Goal: Transaction & Acquisition: Purchase product/service

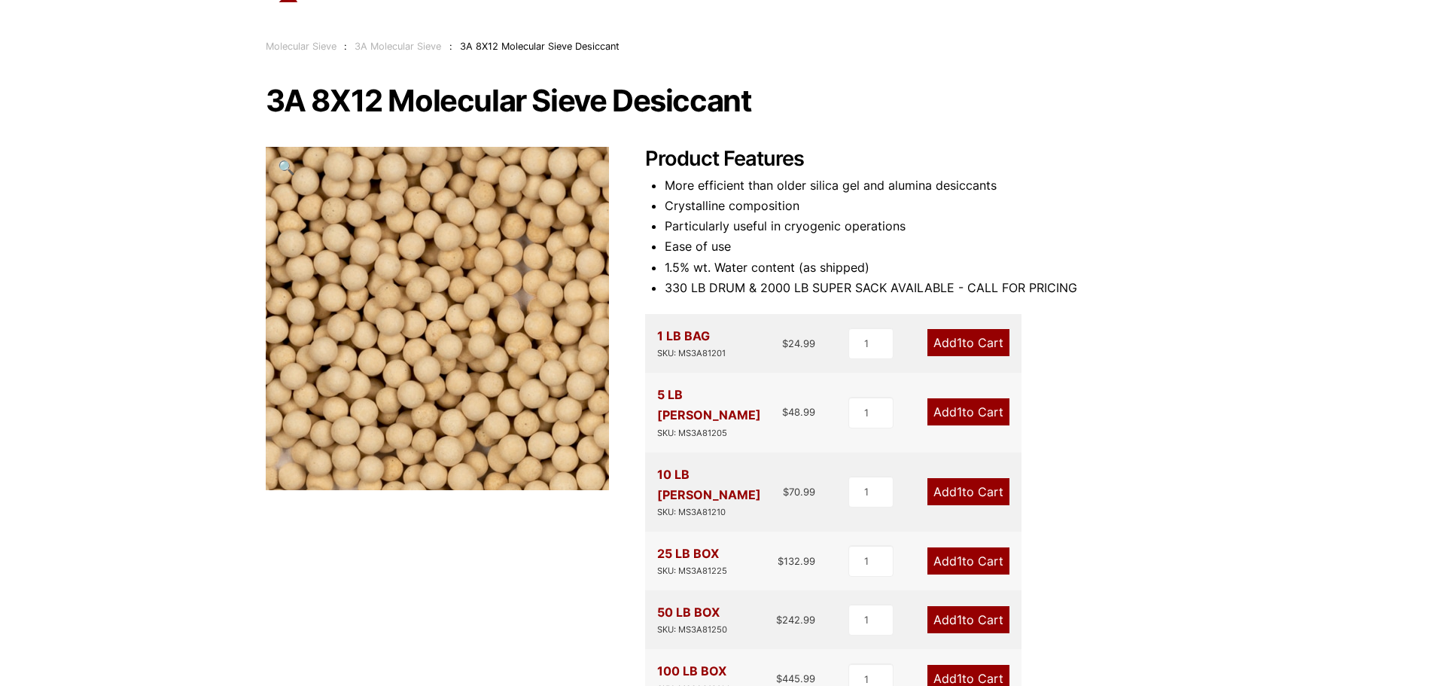
scroll to position [151, 0]
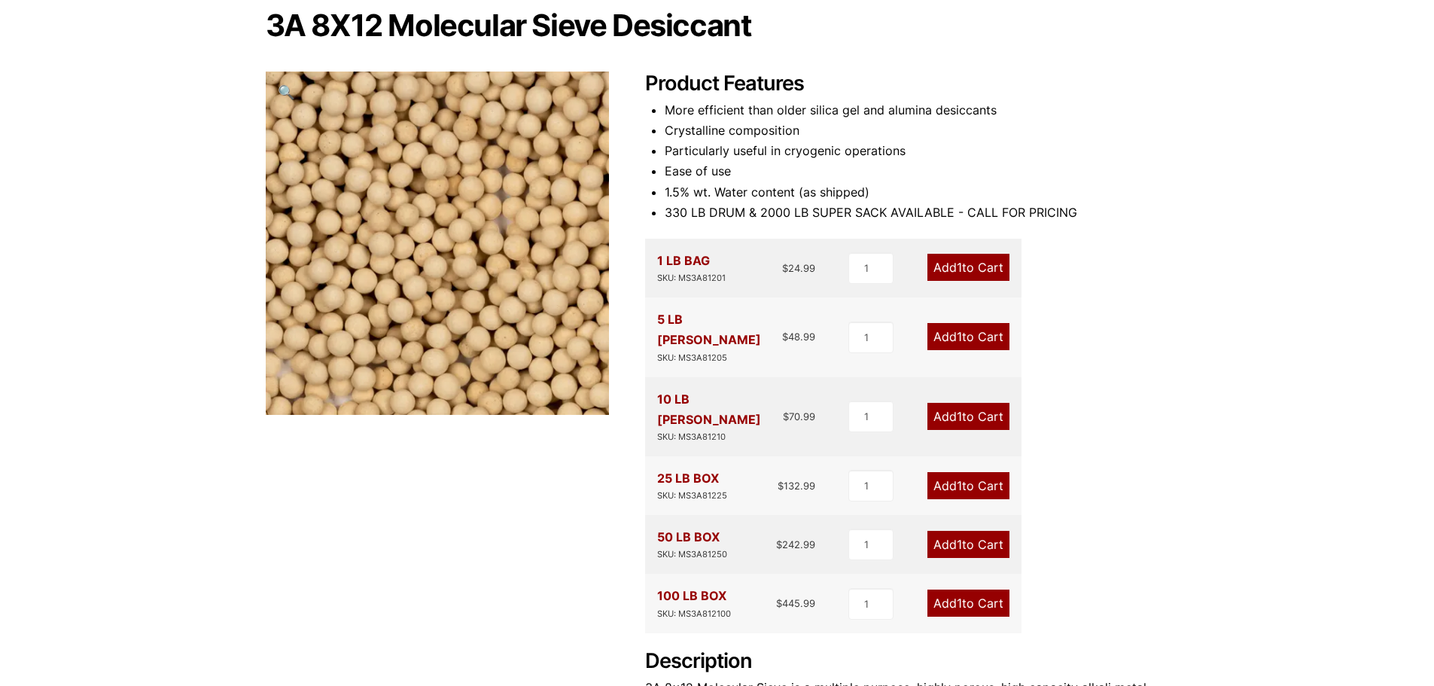
click at [961, 403] on link "Add 1 to Cart" at bounding box center [968, 416] width 82 height 27
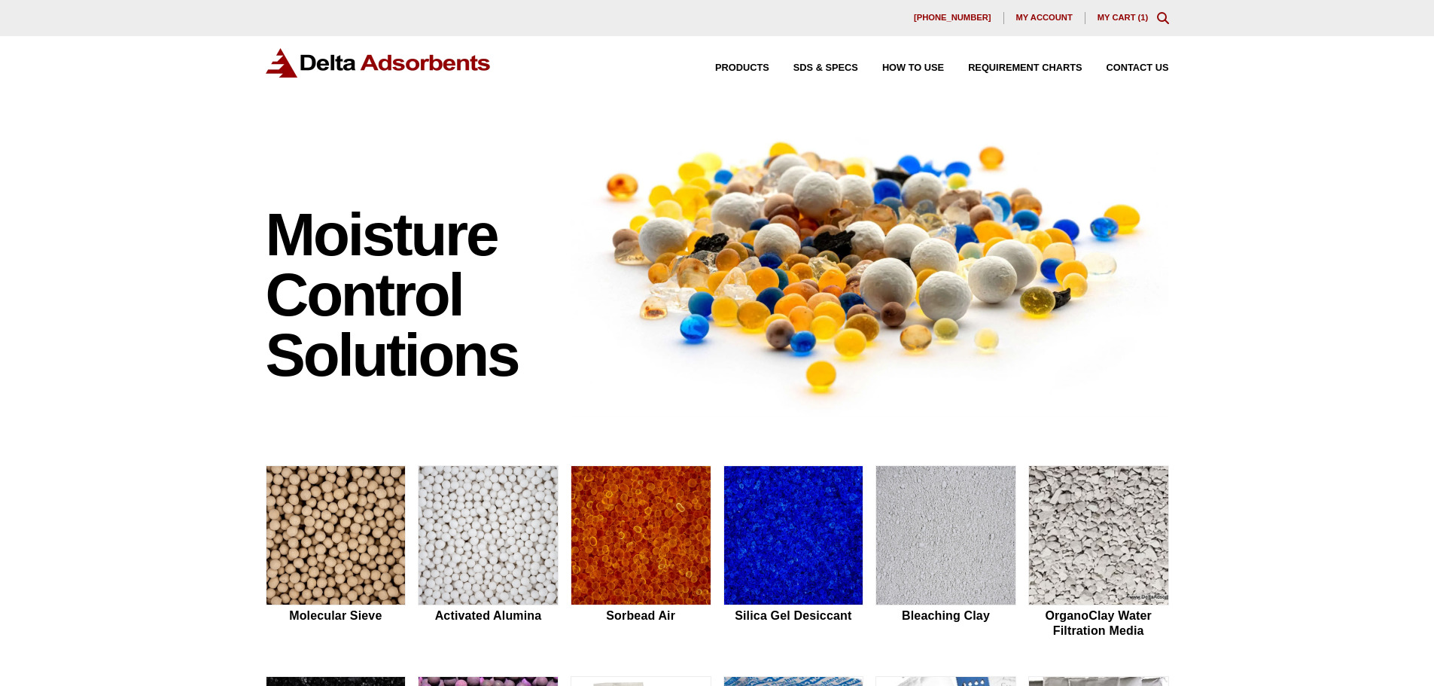
click at [1126, 15] on link "My Cart ( 1 )" at bounding box center [1123, 17] width 51 height 9
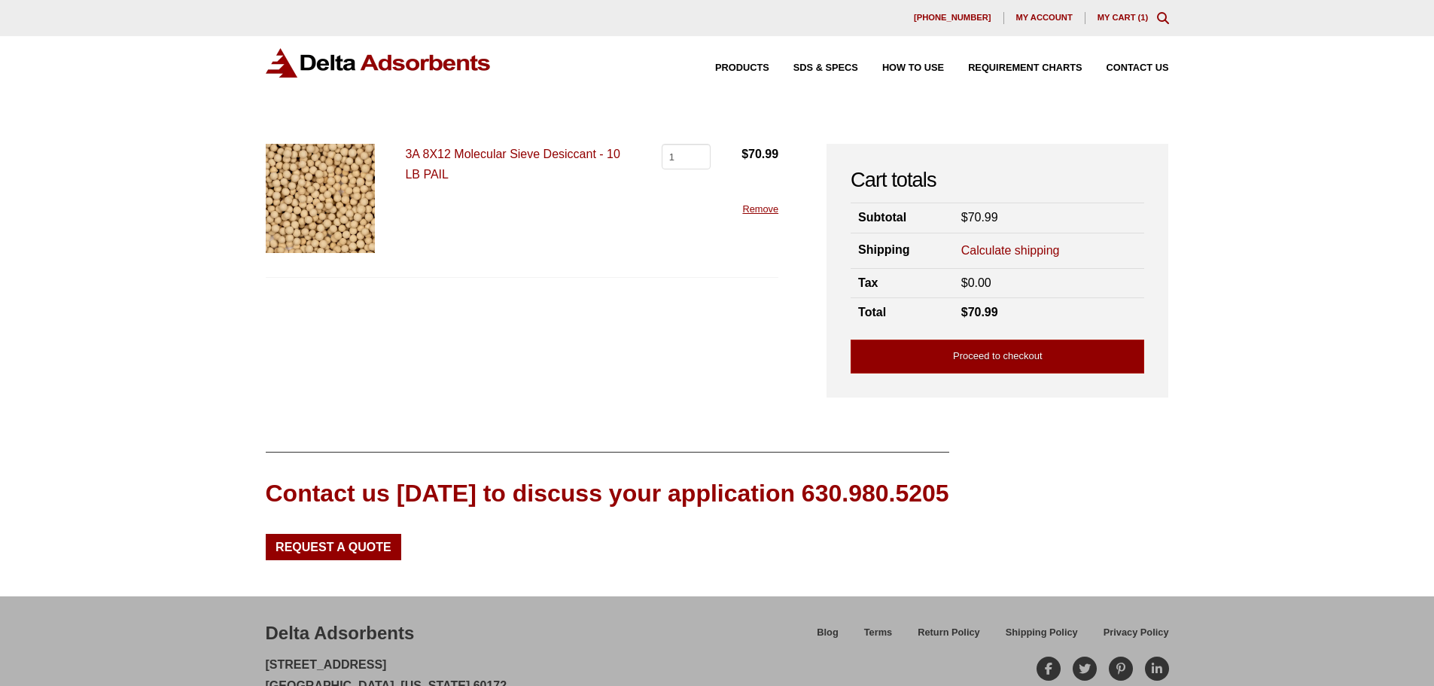
click at [1049, 20] on span "My account" at bounding box center [1044, 18] width 56 height 8
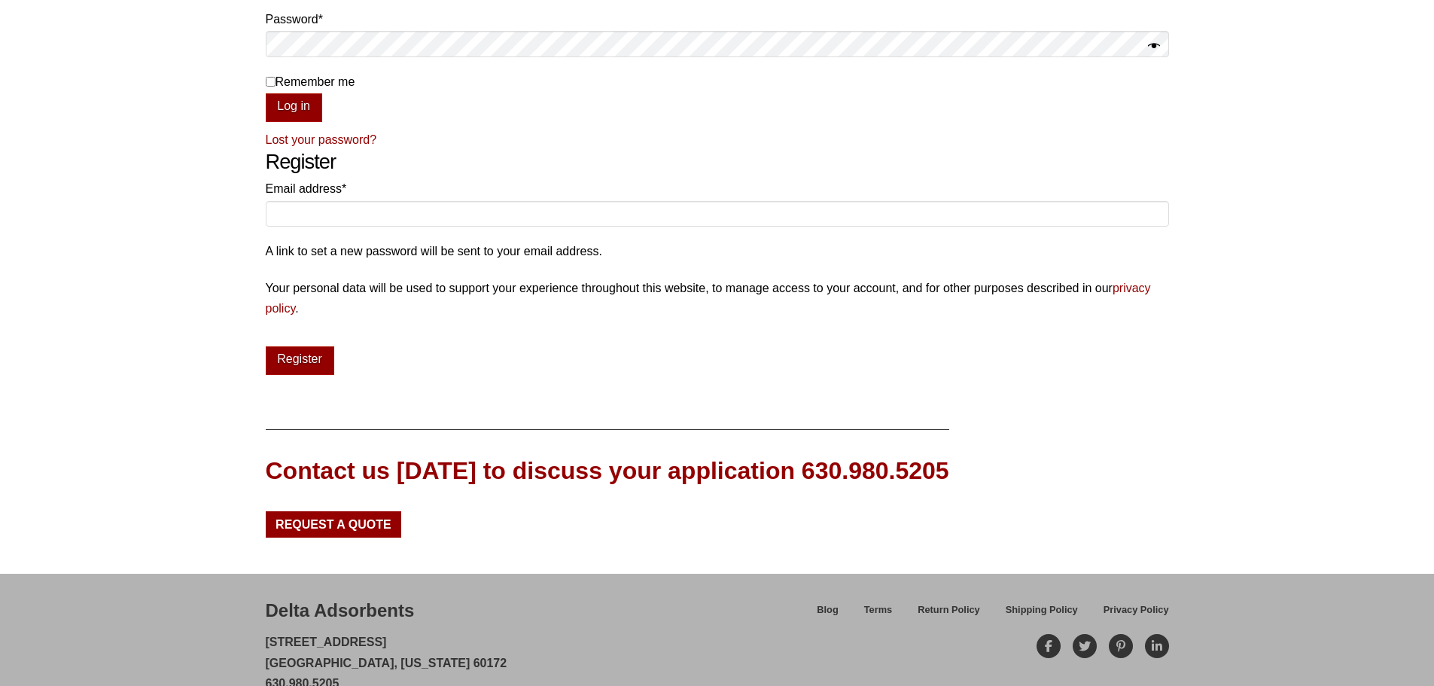
scroll to position [278, 0]
